Goal: Navigation & Orientation: Find specific page/section

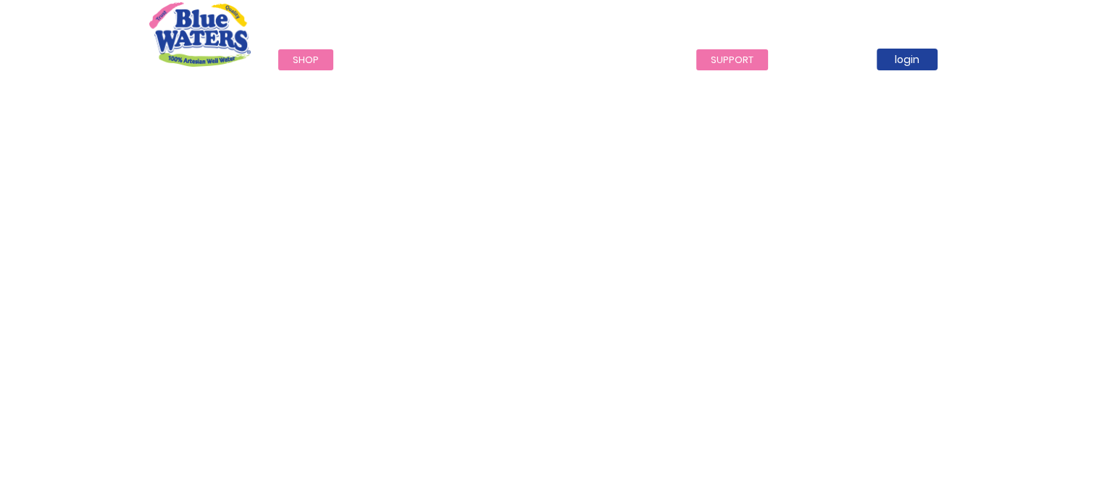
click at [711, 62] on link "support" at bounding box center [732, 59] width 72 height 21
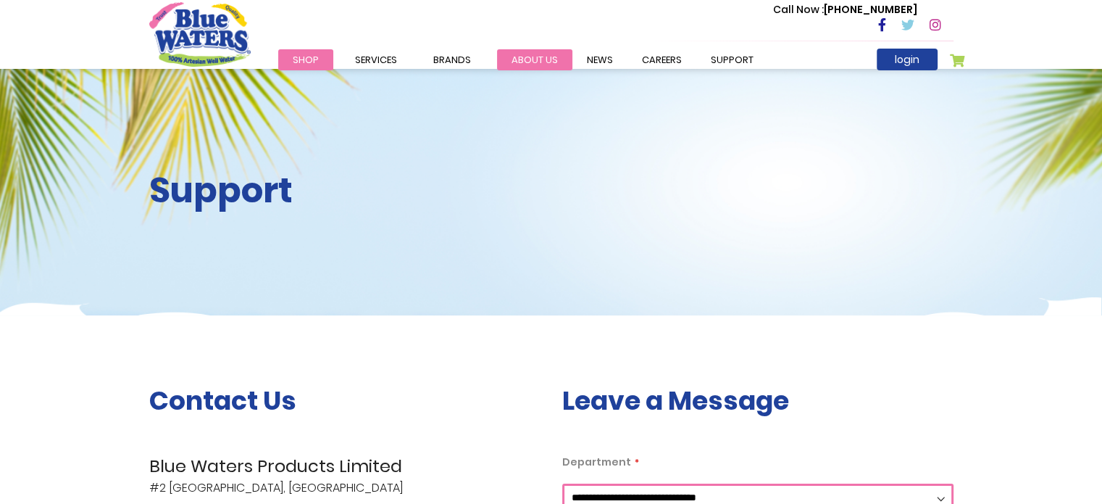
click at [507, 58] on link "about us" at bounding box center [534, 59] width 75 height 21
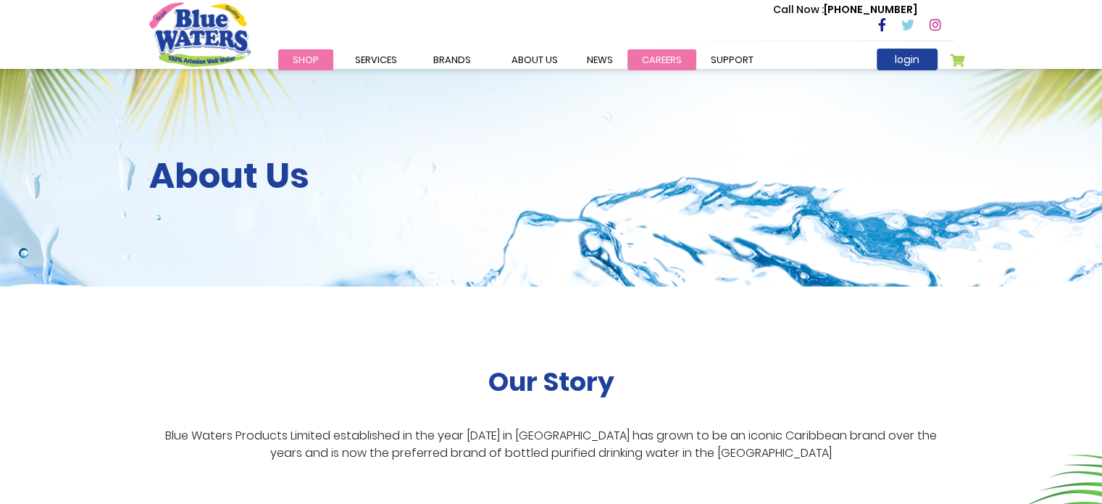
click at [669, 60] on link "careers" at bounding box center [661, 59] width 69 height 21
